Goal: Task Accomplishment & Management: Complete application form

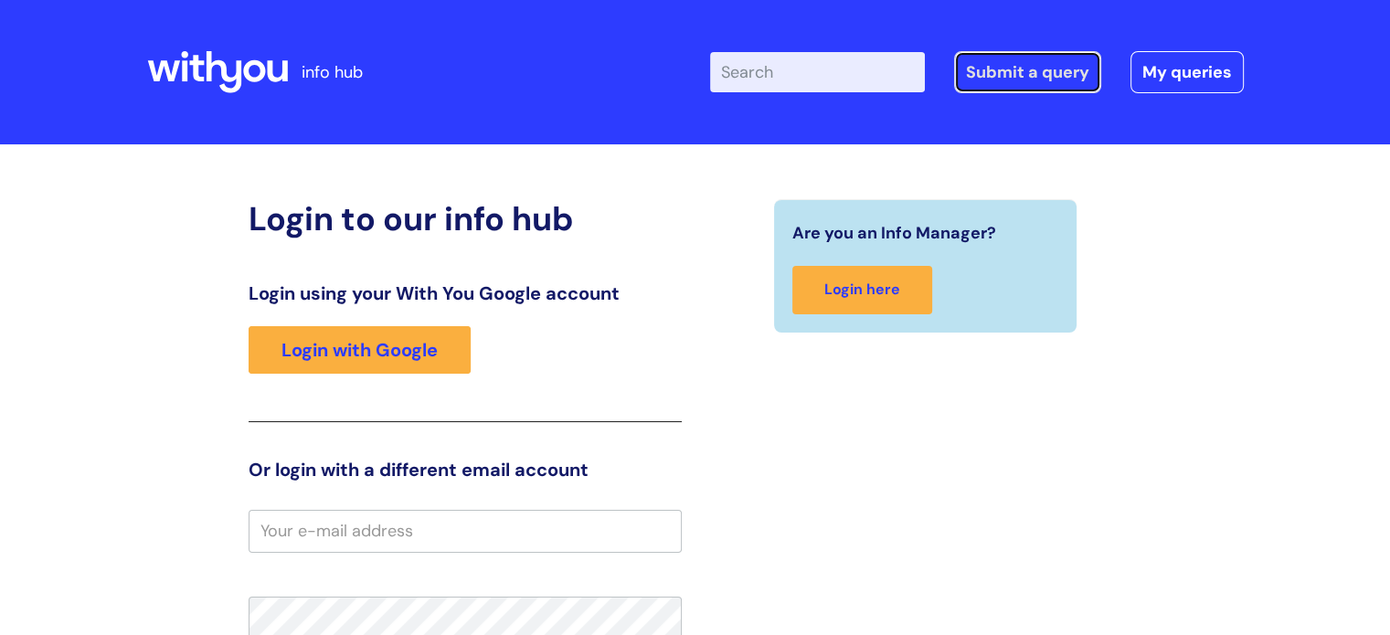
drag, startPoint x: 998, startPoint y: 76, endPoint x: 1044, endPoint y: 107, distance: 55.3
click at [998, 76] on link "Submit a query" at bounding box center [1027, 72] width 147 height 42
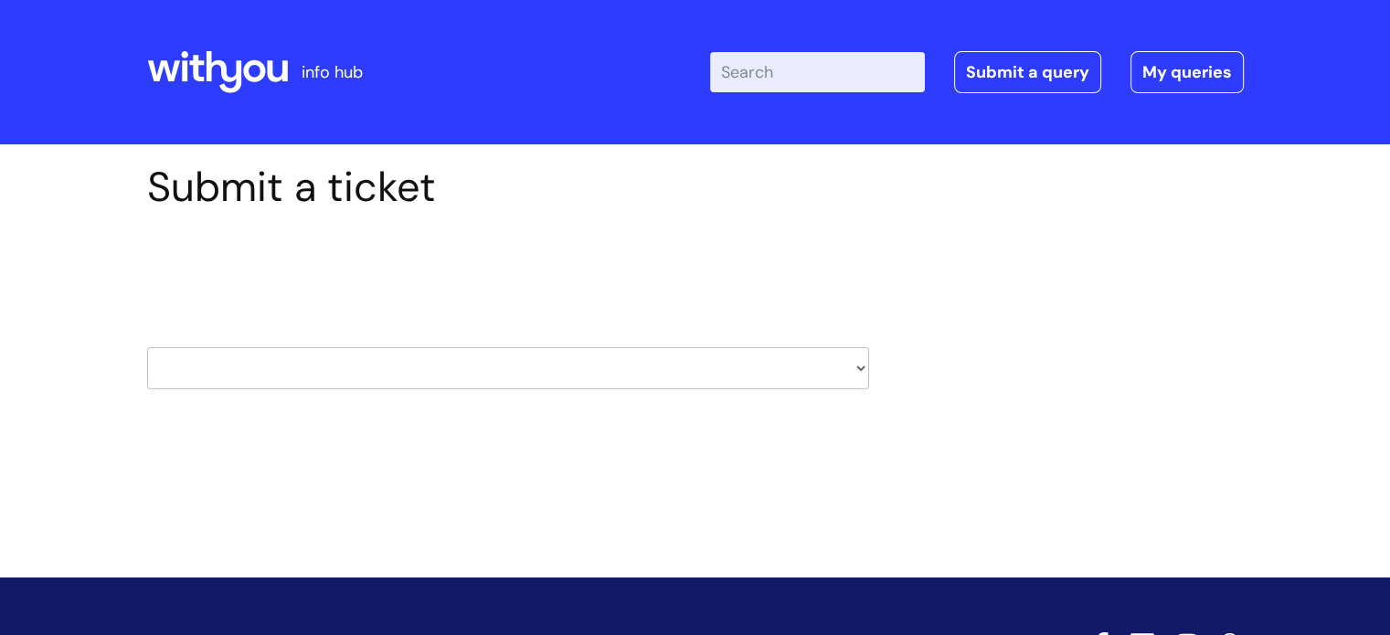
click at [859, 366] on select "HR / People IT and Support Clinical Drug Alerts Finance Accounts Data Support T…" at bounding box center [508, 368] width 722 height 42
select select "property_&_estates"
click at [147, 347] on select "HR / People IT and Support Clinical Drug Alerts Finance Accounts Data Support T…" at bounding box center [508, 368] width 722 height 42
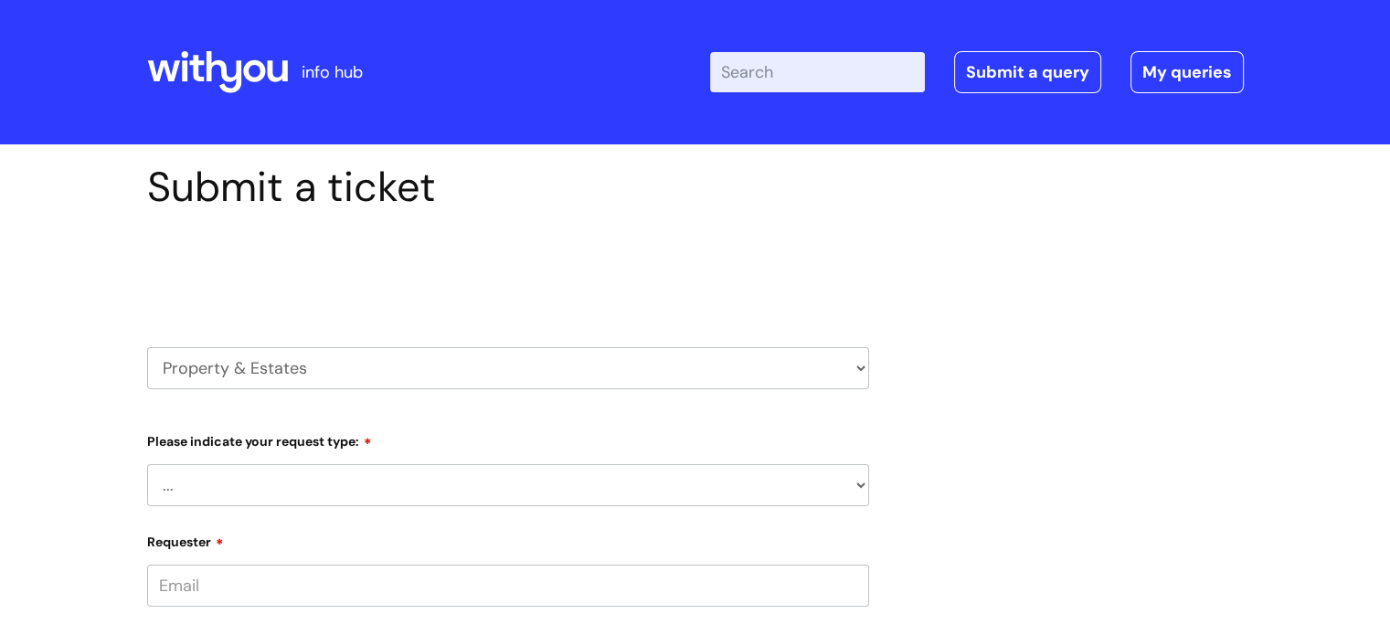
click at [854, 482] on select "... Facilities Support Lease/ Tenancy Agreements Health & Safety and Environmen…" at bounding box center [508, 485] width 722 height 42
select select "Facilities Support"
click at [147, 464] on select "... Facilities Support Lease/ Tenancy Agreements Health & Safety and Environmen…" at bounding box center [508, 485] width 722 height 42
click at [861, 578] on select "... [GEOGRAPHIC_DATA] [GEOGRAPHIC_DATA] [GEOGRAPHIC_DATA] [GEOGRAPHIC_DATA] [GE…" at bounding box center [515, 579] width 707 height 42
select select "[GEOGRAPHIC_DATA]"
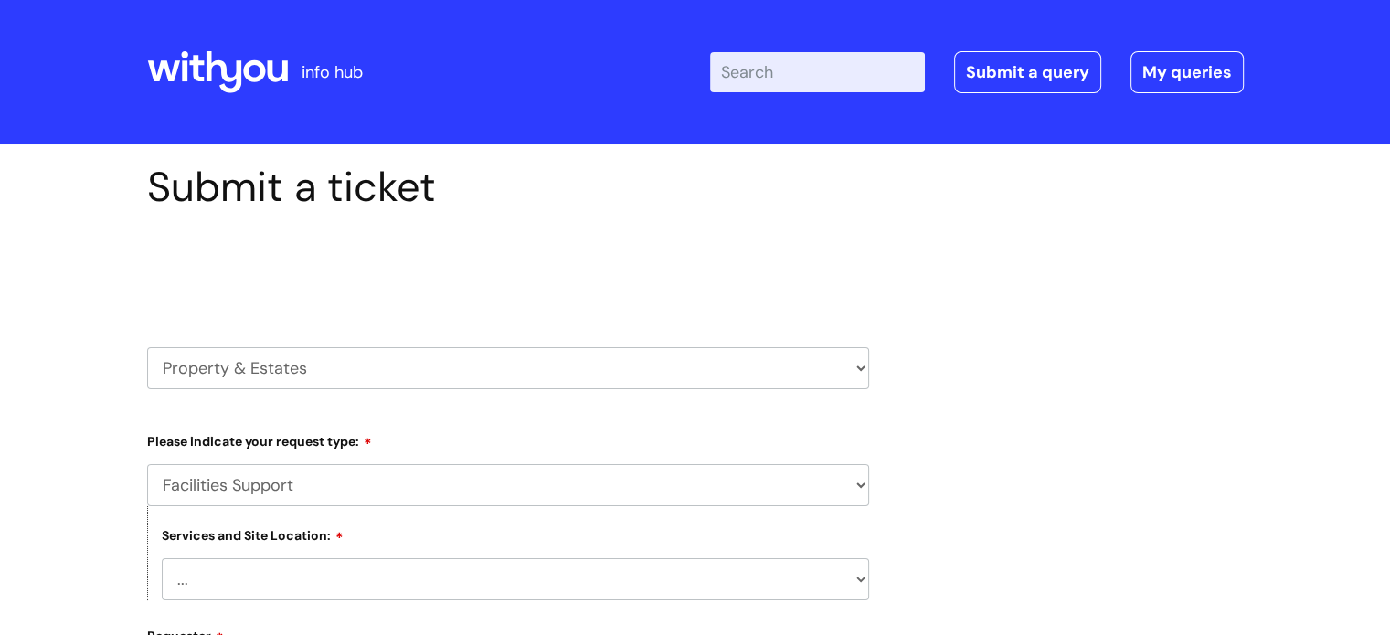
click at [162, 558] on select "... Cleethorpes Darlington Tubwell Darlington Coniscliffe Grimsby Preston Redca…" at bounding box center [515, 579] width 707 height 42
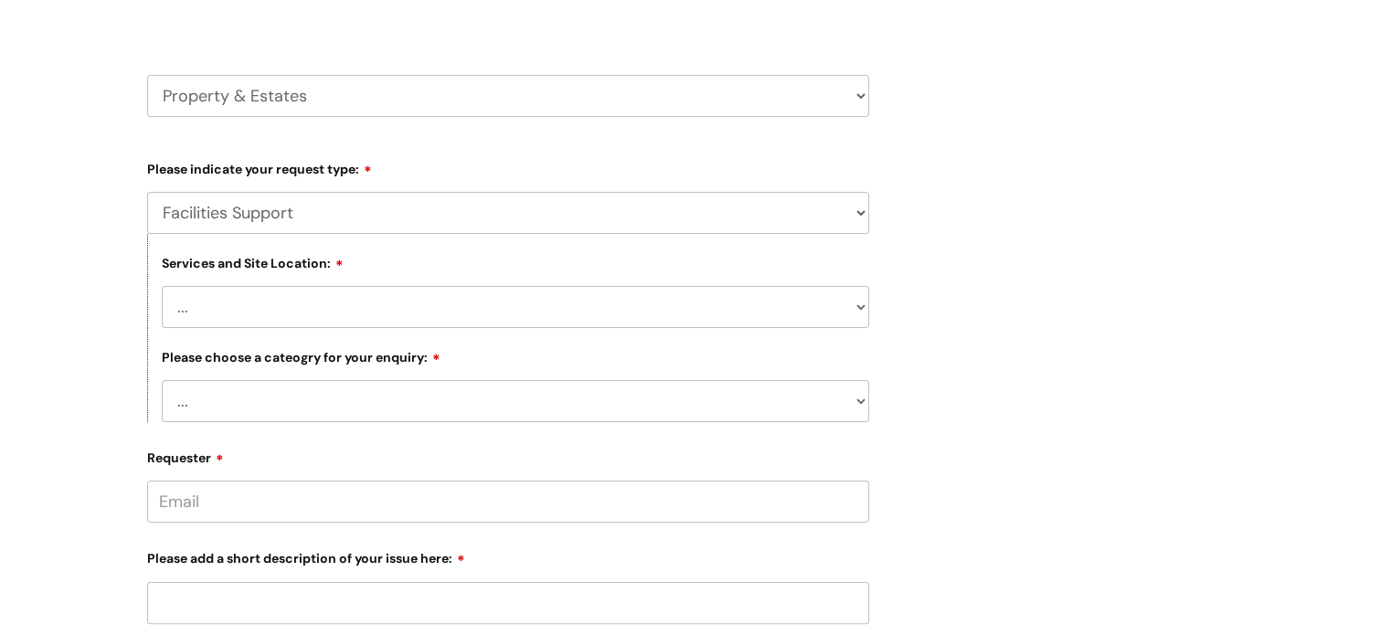
scroll to position [274, 0]
click at [867, 404] on select "... Electrical and Lighting Plumbing and Drainage Heating and Cooling Fixtures,…" at bounding box center [515, 399] width 707 height 42
select select "Fixtures, Fittings, and Furniture"
click at [162, 379] on select "... Electrical and Lighting Plumbing and Drainage Heating and Cooling Fixtures,…" at bounding box center [515, 399] width 707 height 42
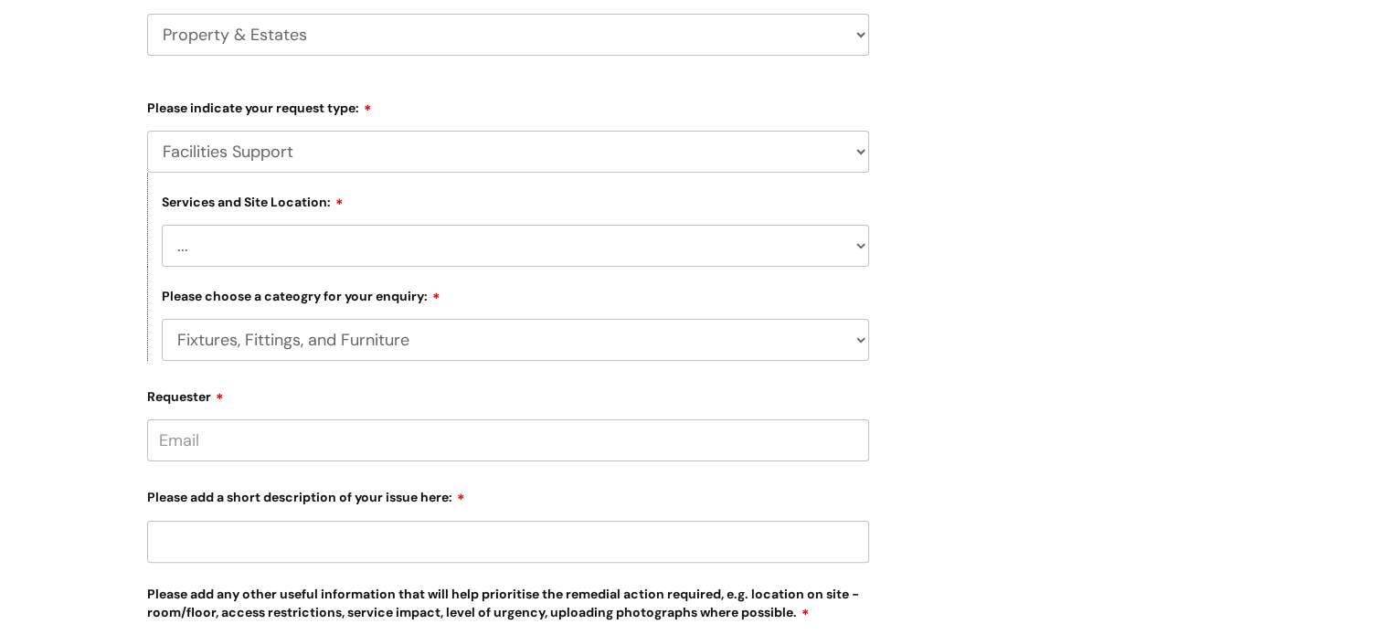
scroll to position [366, 0]
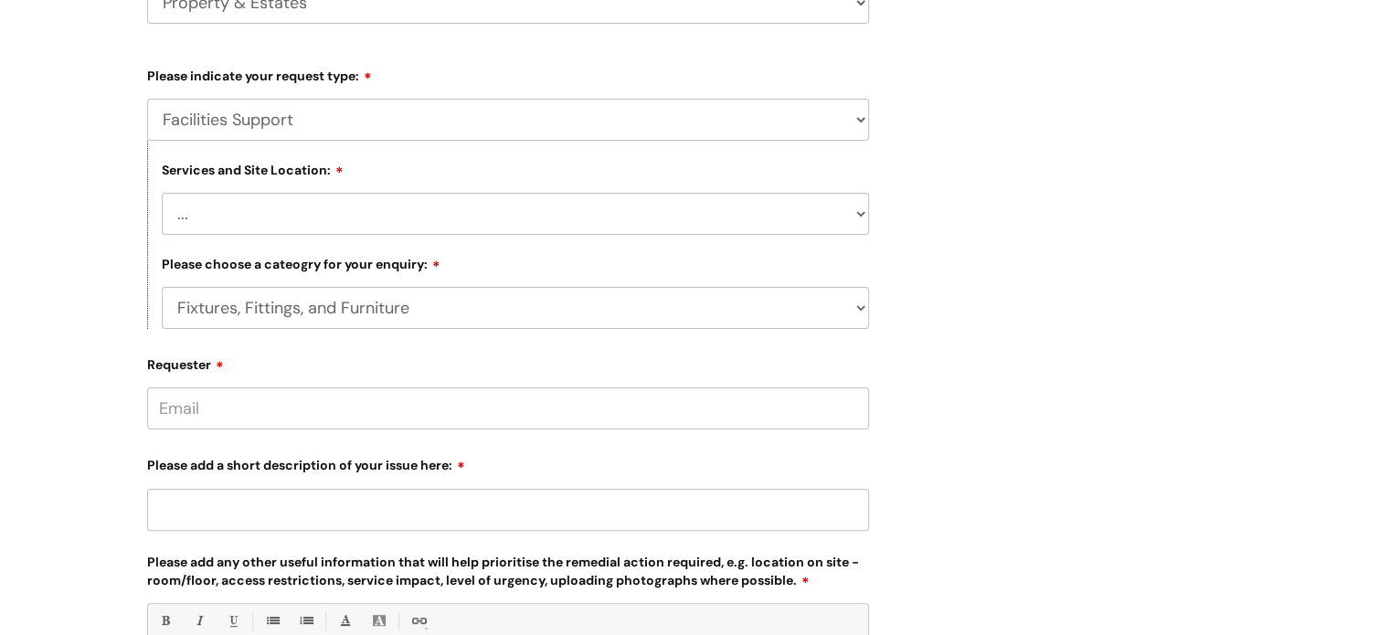
click at [296, 412] on input "Requester" at bounding box center [508, 408] width 722 height 42
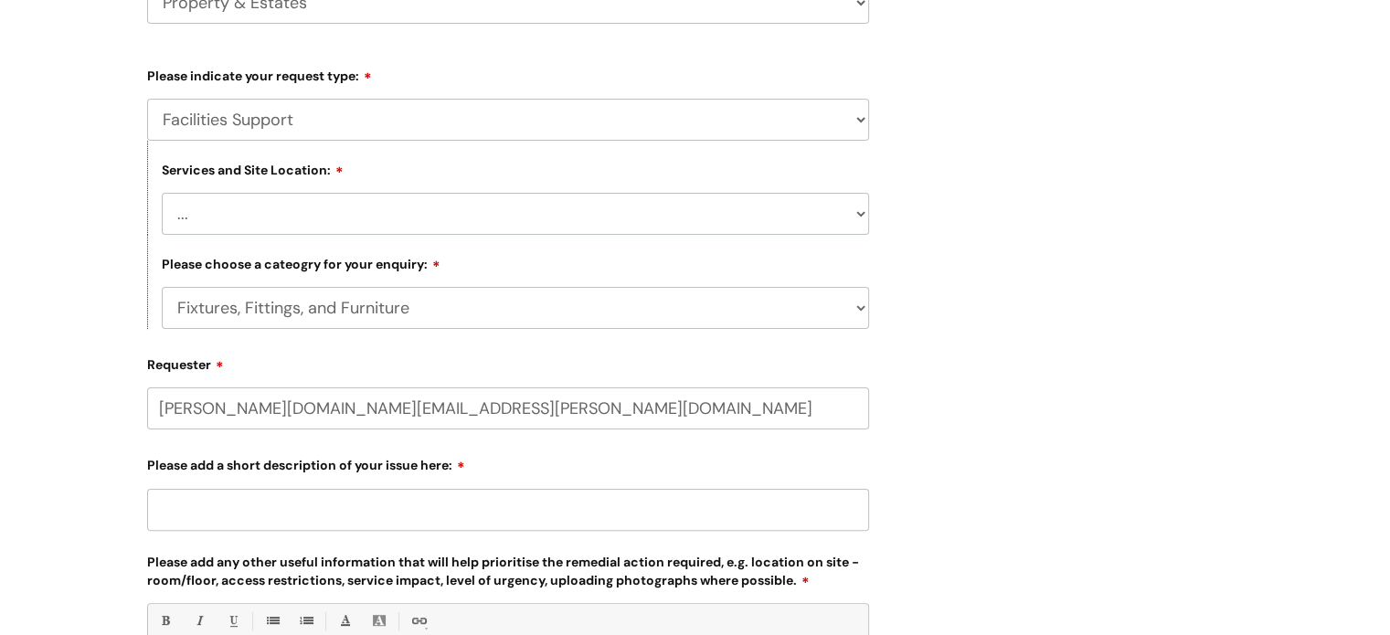
type input "jayne.hughes@wearewithyou.org.uk"
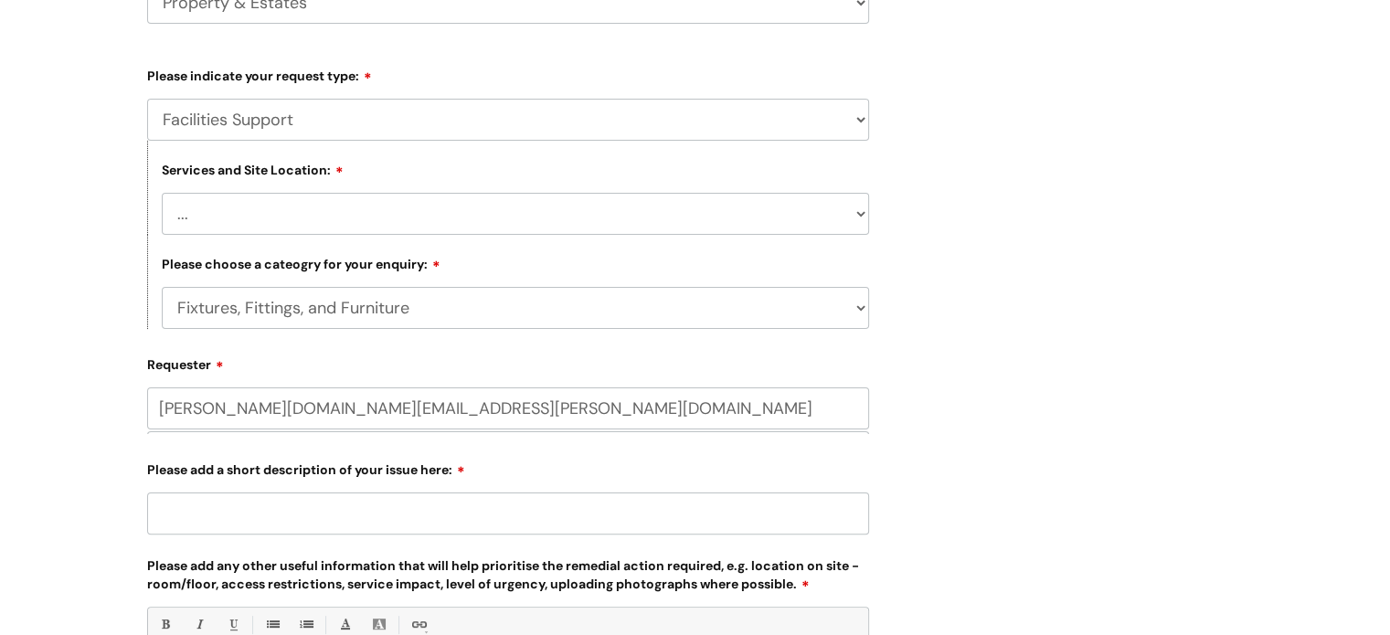
click at [332, 509] on input "Please add a short description of your issue here:" at bounding box center [508, 514] width 722 height 42
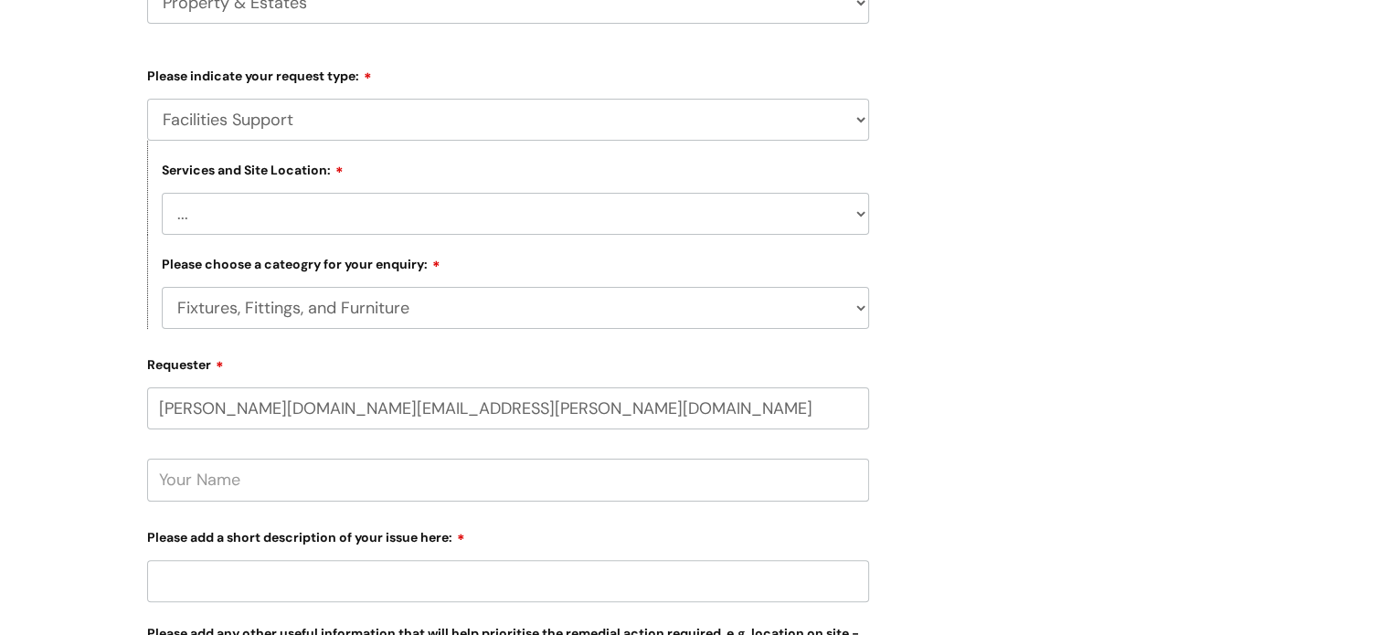
click at [332, 486] on input "text" at bounding box center [508, 480] width 722 height 42
type input "Jayne Hughes"
click at [322, 572] on input "Please add a short description of your issue here:" at bounding box center [508, 581] width 722 height 42
type input "H"
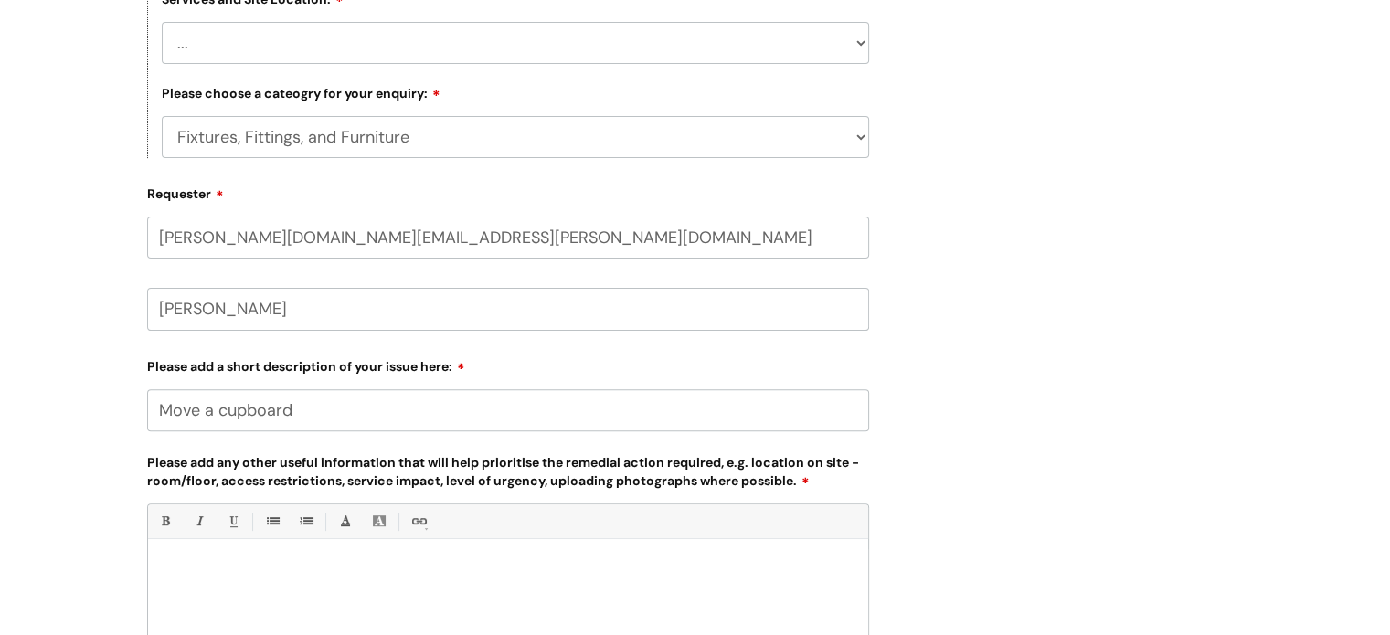
scroll to position [548, 0]
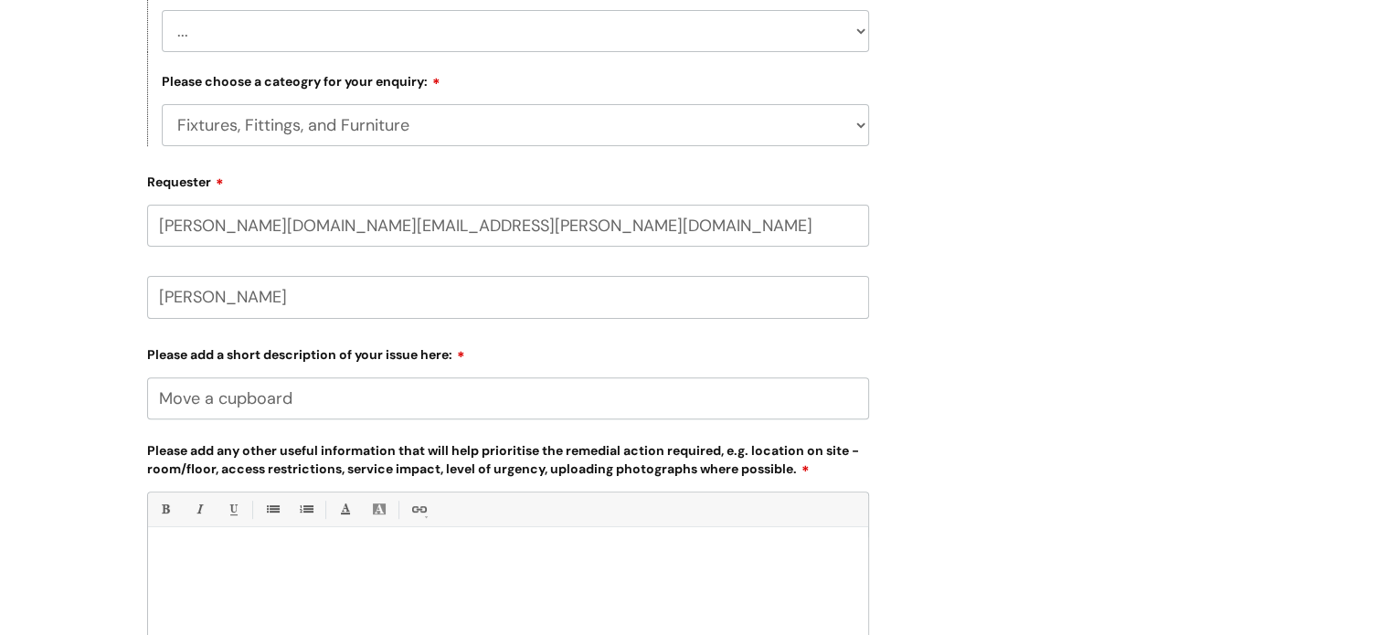
type input "Move a cupboard"
click at [230, 548] on div at bounding box center [508, 600] width 720 height 126
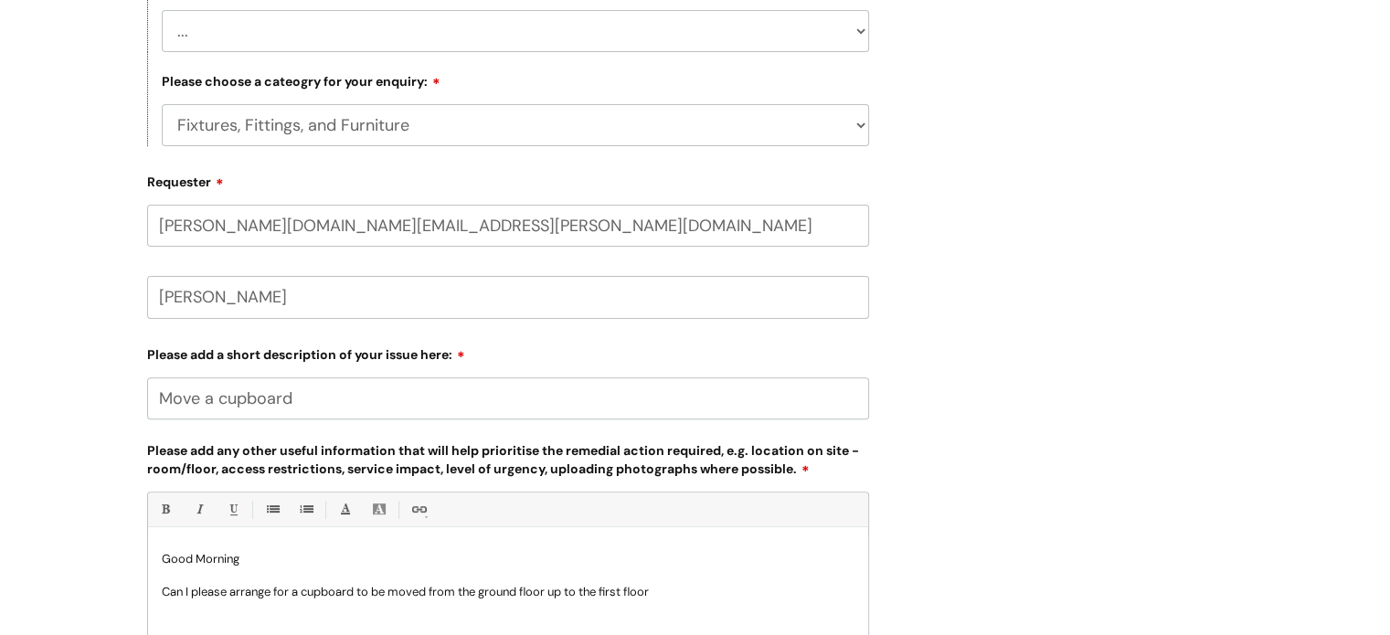
click at [660, 582] on p at bounding box center [508, 575] width 693 height 16
click at [683, 588] on p "Can I please arrange for a cupboard to be moved from the ground floor up to the…" at bounding box center [508, 592] width 693 height 16
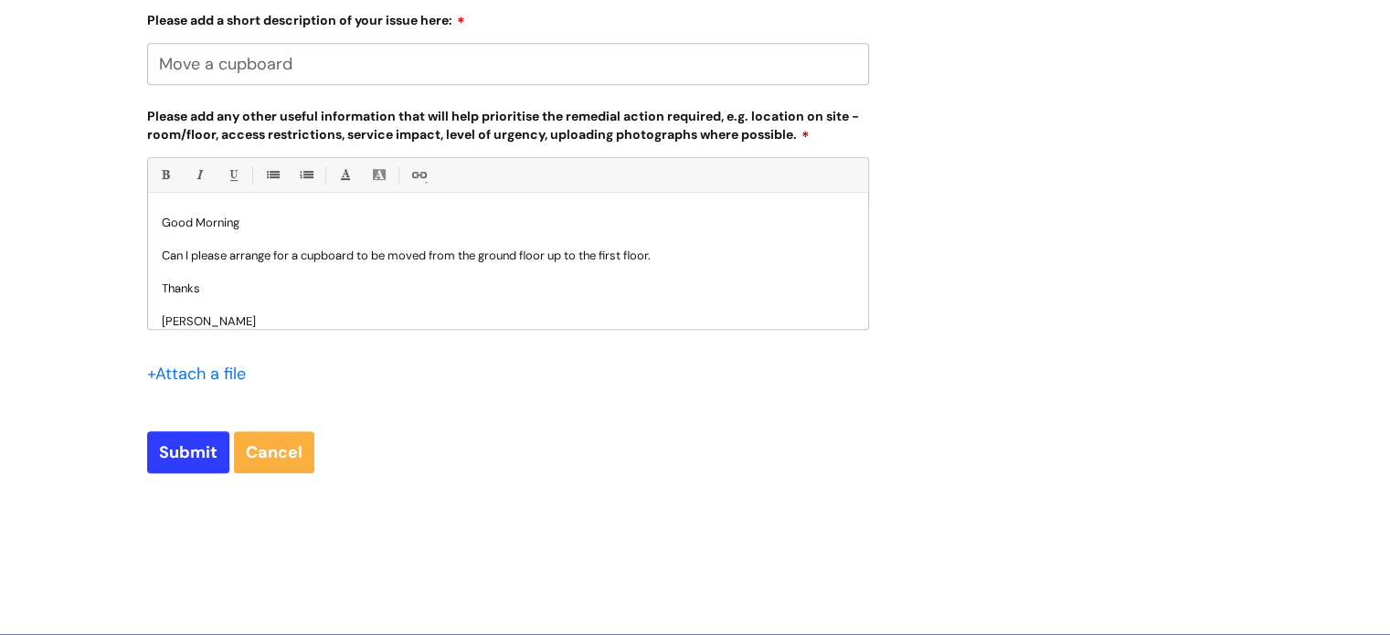
scroll to position [942, 0]
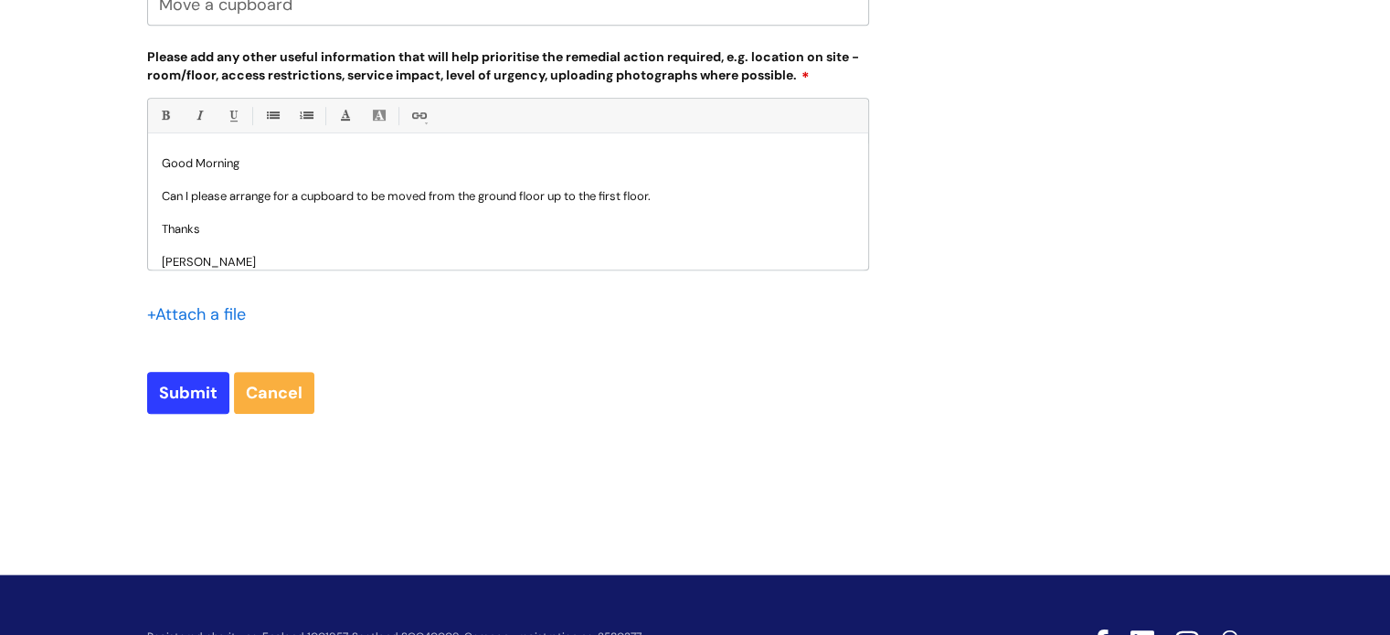
click at [203, 317] on input "file" at bounding box center [192, 313] width 91 height 23
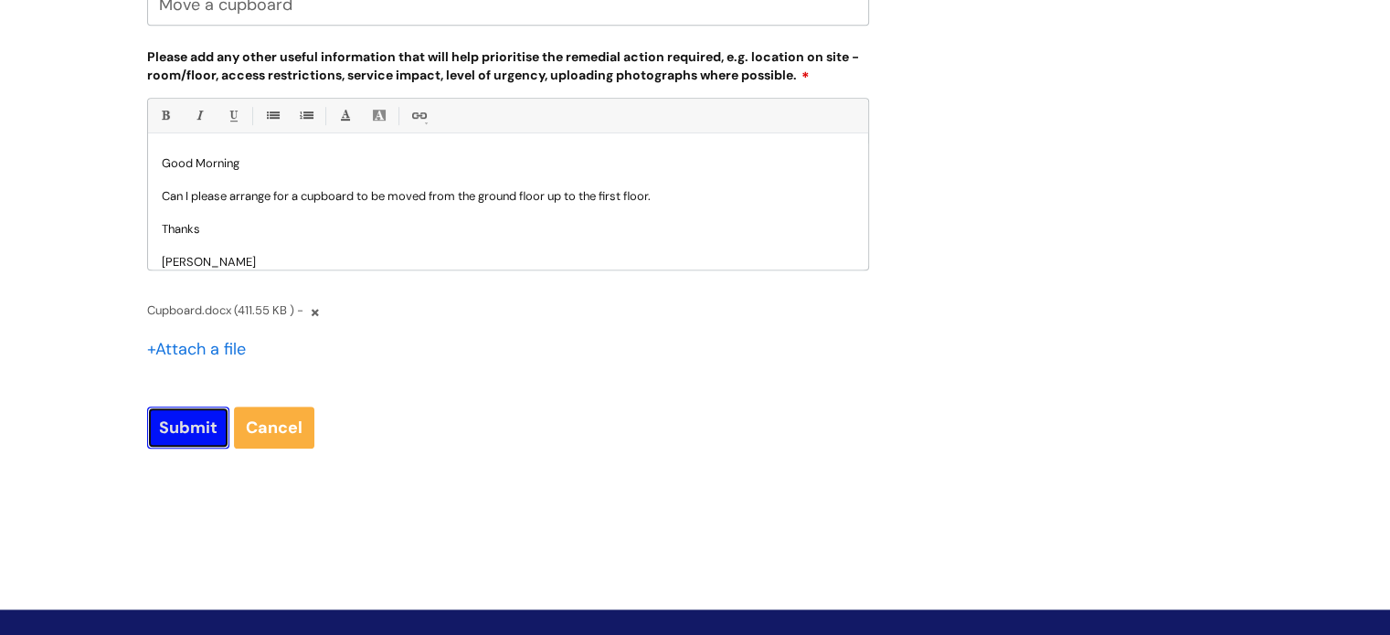
click at [175, 428] on input "Submit" at bounding box center [188, 428] width 82 height 42
type input "Please Wait..."
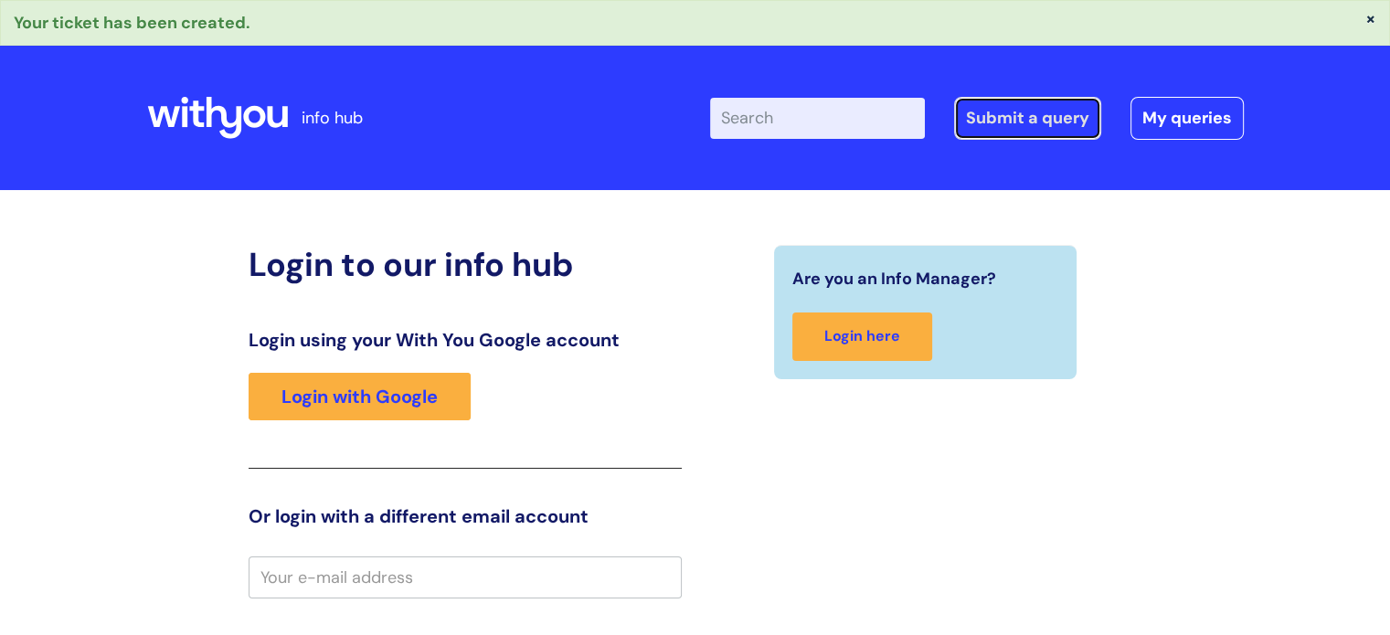
click at [1055, 127] on link "Submit a query" at bounding box center [1027, 118] width 147 height 42
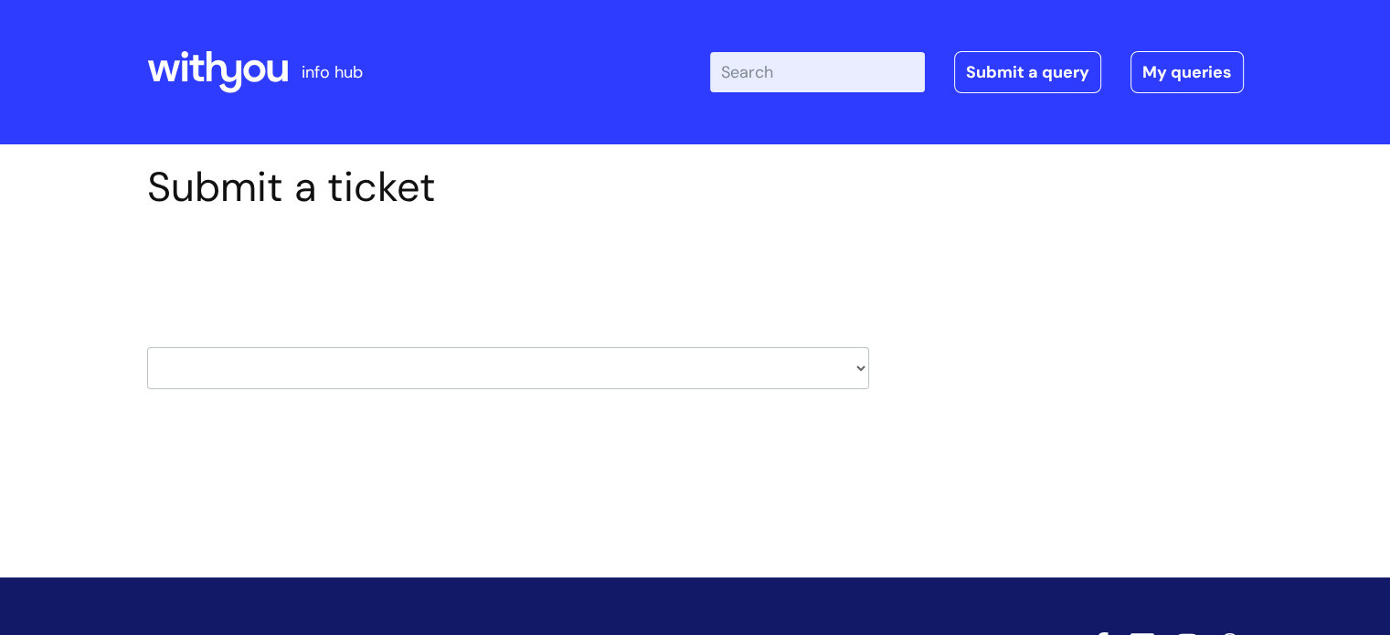
click at [861, 368] on select "HR / People IT and Support Clinical Drug Alerts Finance Accounts Data Support T…" at bounding box center [508, 368] width 722 height 42
select select "it_and_support"
click at [147, 347] on select "HR / People IT and Support Clinical Drug Alerts Finance Accounts Data Support T…" at bounding box center [508, 368] width 722 height 42
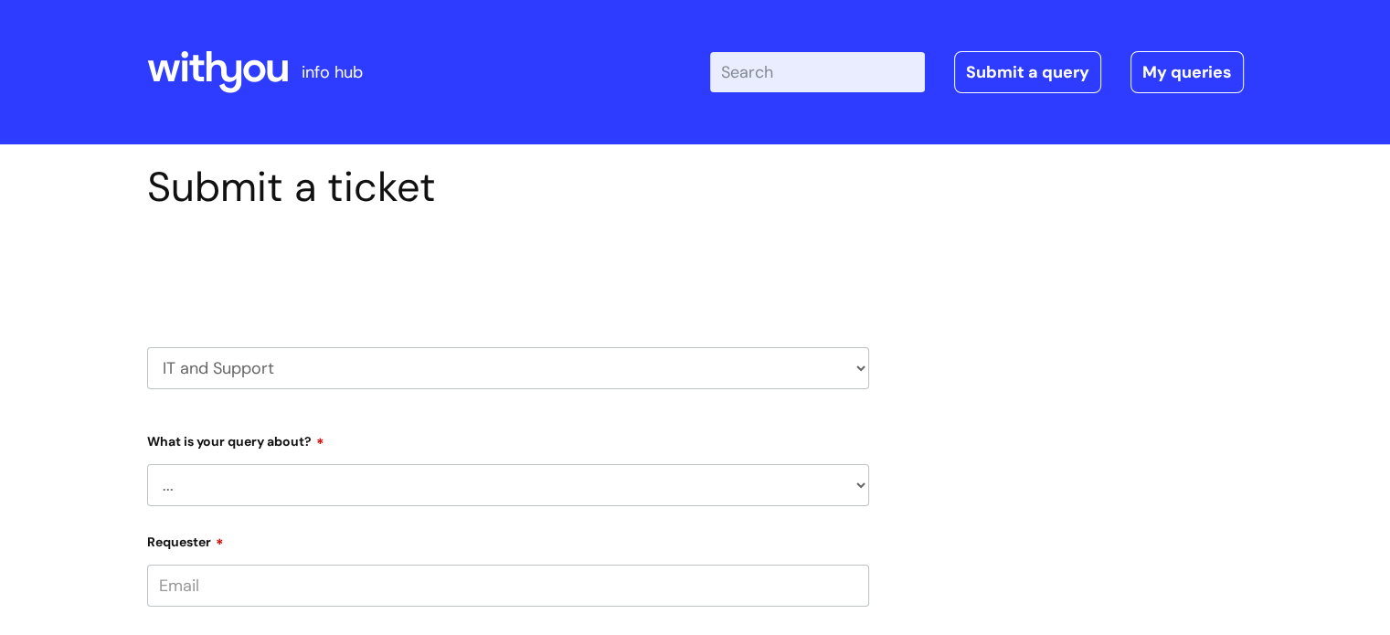
click at [859, 482] on select "... Mobile Phone Reset & MFA Accounts, Starters and Leavers IT Hardware issue I…" at bounding box center [508, 485] width 722 height 42
click at [147, 464] on select "... Mobile Phone Reset & MFA Accounts, Starters and Leavers IT Hardware issue I…" at bounding box center [508, 485] width 722 height 42
click at [861, 585] on select "... I have a new starter I have a leaver I need to make a change to an account …" at bounding box center [515, 579] width 707 height 42
click at [864, 482] on select "... Mobile Phone Reset & MFA Accounts, Starters and Leavers IT Hardware issue I…" at bounding box center [508, 485] width 722 height 42
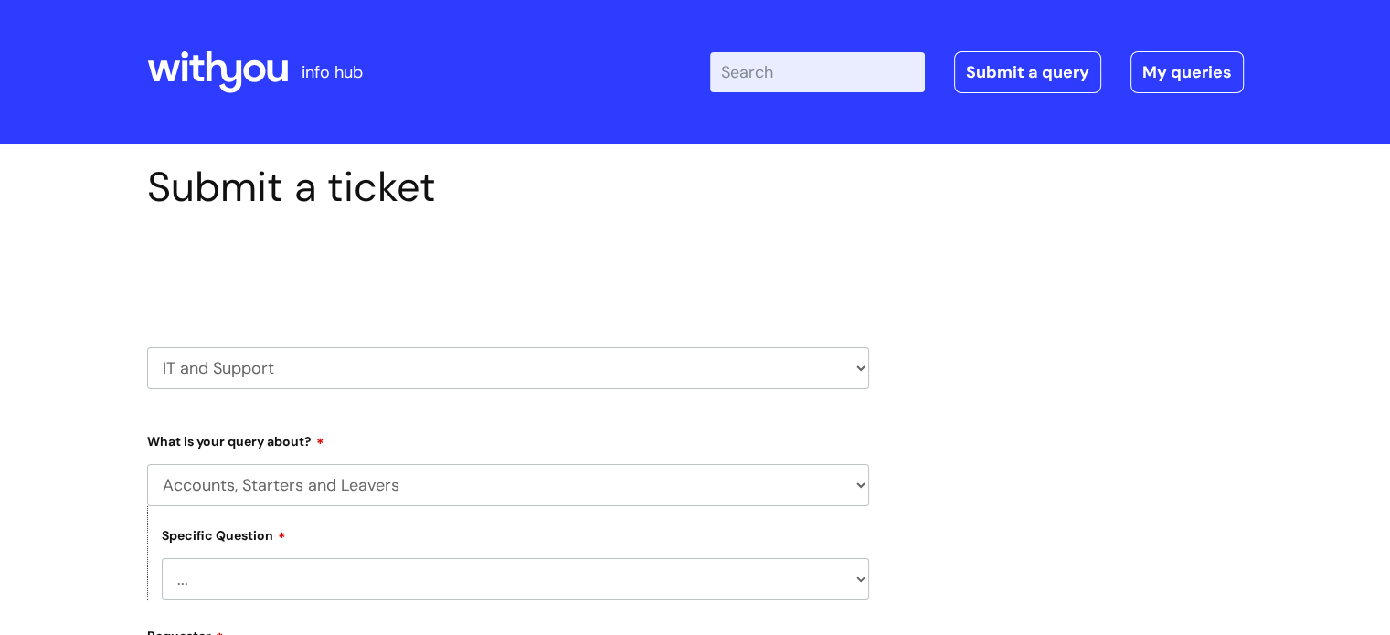
select select "Something Else"
click at [147, 464] on select "... Mobile Phone Reset & MFA Accounts, Starters and Leavers IT Hardware issue I…" at bounding box center [508, 485] width 722 height 42
click at [864, 579] on select "... My problem is not listed" at bounding box center [515, 579] width 707 height 42
select select "My problem is not listed"
click at [162, 558] on select "... My problem is not listed" at bounding box center [515, 579] width 707 height 42
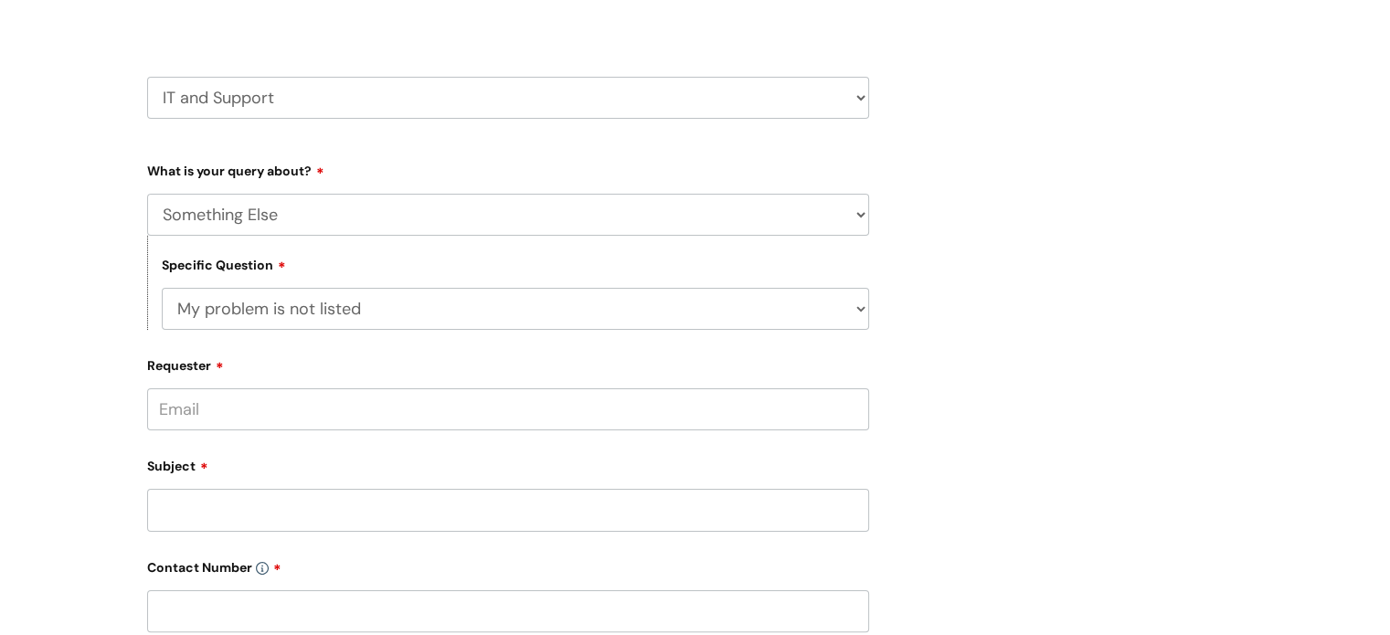
scroll to position [274, 0]
click at [498, 400] on input "Requester" at bounding box center [508, 406] width 722 height 42
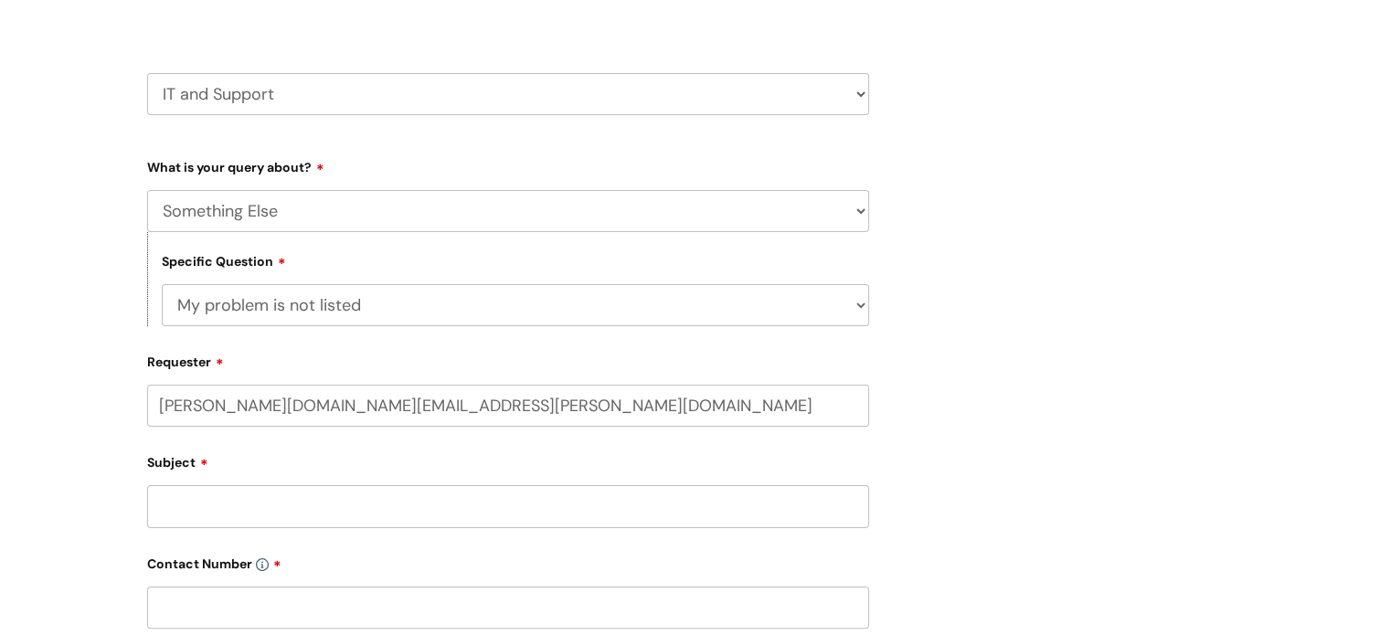
type input "jayne.hughes@wearewithyou.org.uk"
click at [227, 525] on input "Subject" at bounding box center [508, 508] width 722 height 42
click at [233, 485] on input "text" at bounding box center [508, 477] width 722 height 42
type input "Jayne Hughes"
click at [187, 577] on input "Subject" at bounding box center [508, 578] width 722 height 42
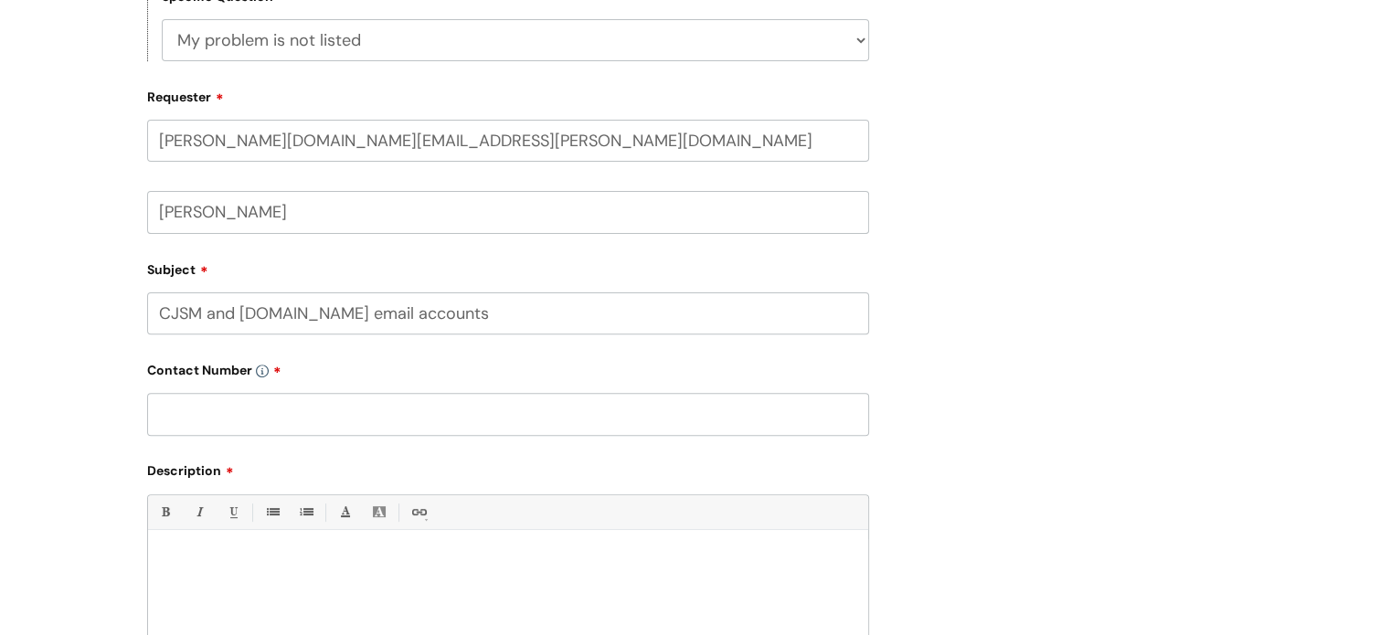
scroll to position [548, 0]
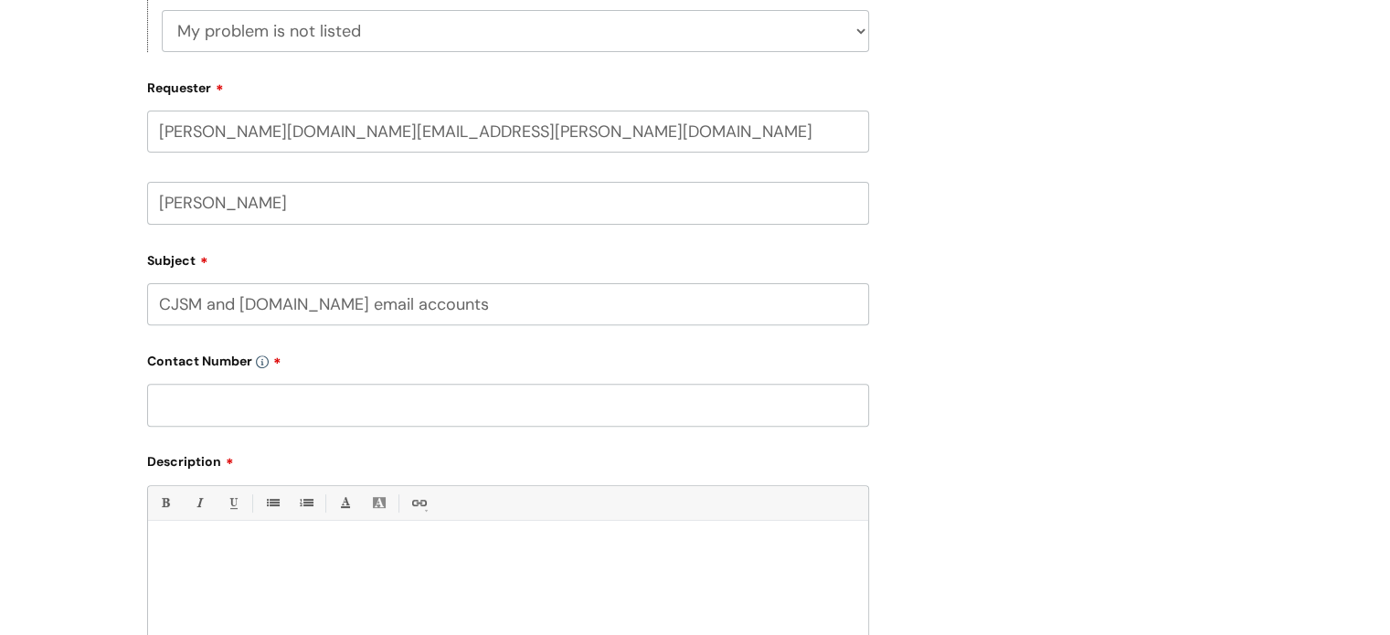
type input "CJSM and NHS.net email accounts"
click at [202, 403] on input "text" at bounding box center [508, 405] width 722 height 42
type input "07866 006975"
click at [205, 537] on div at bounding box center [508, 593] width 720 height 126
click at [170, 588] on p at bounding box center [508, 585] width 693 height 16
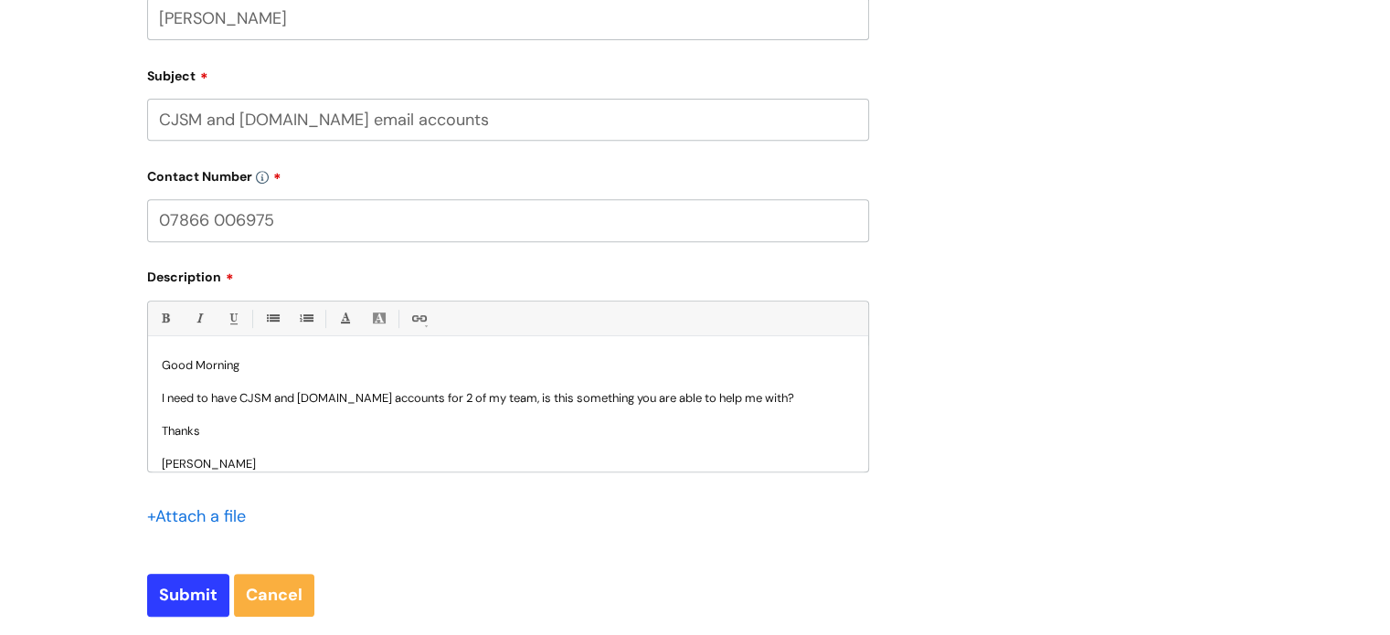
scroll to position [752, 0]
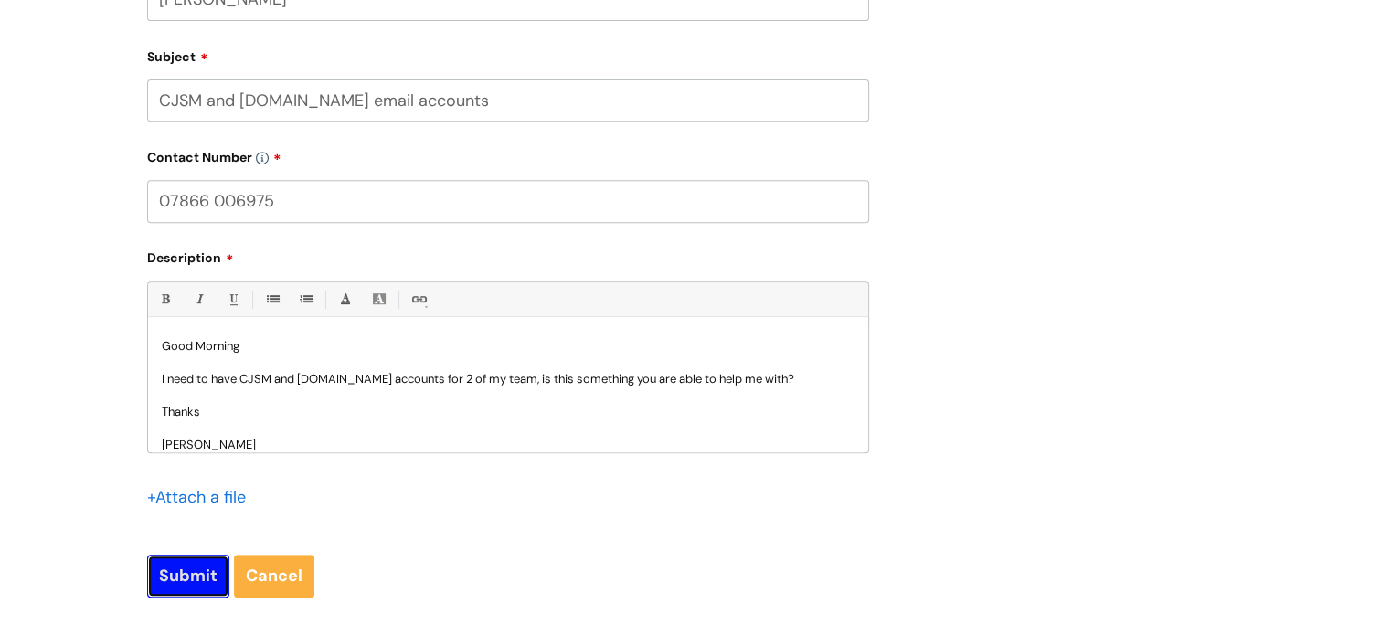
click at [205, 577] on input "Submit" at bounding box center [188, 576] width 82 height 42
type input "Please Wait..."
